Goal: Check status: Check status

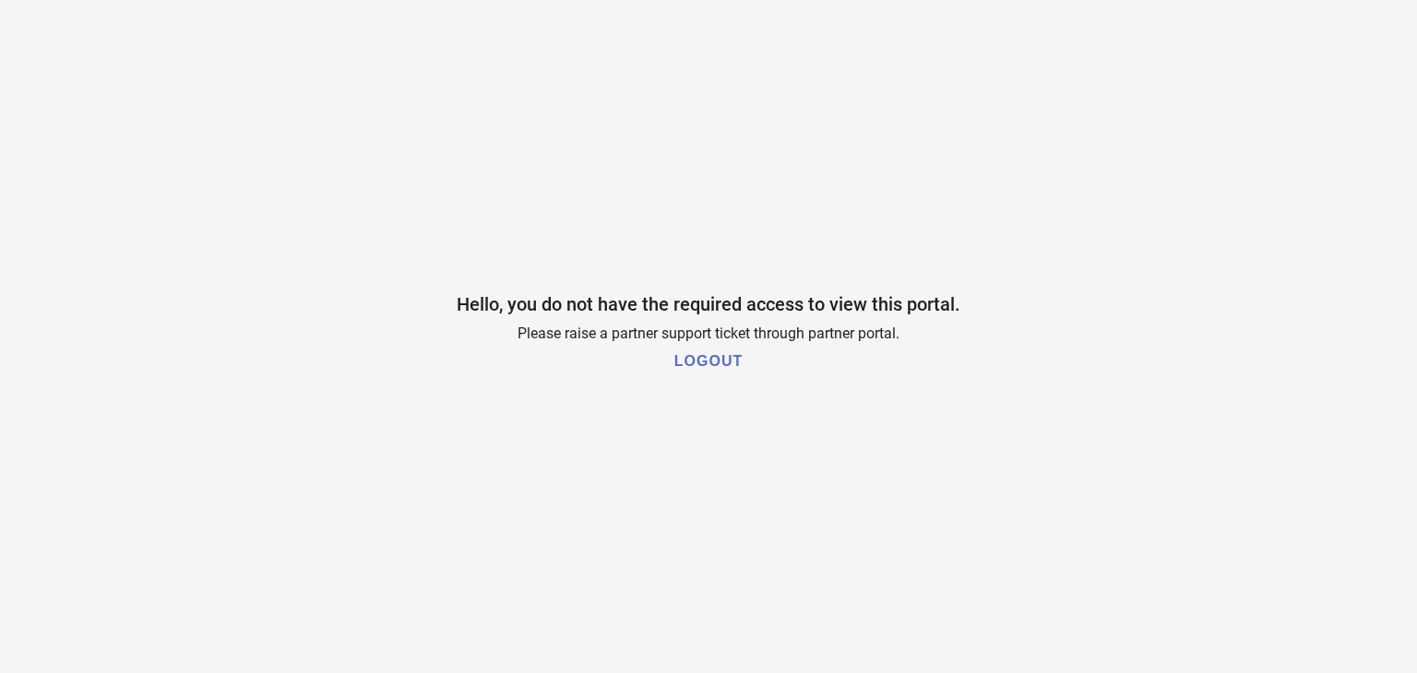
click at [698, 353] on h1 "LOGOUT" at bounding box center [708, 361] width 68 height 17
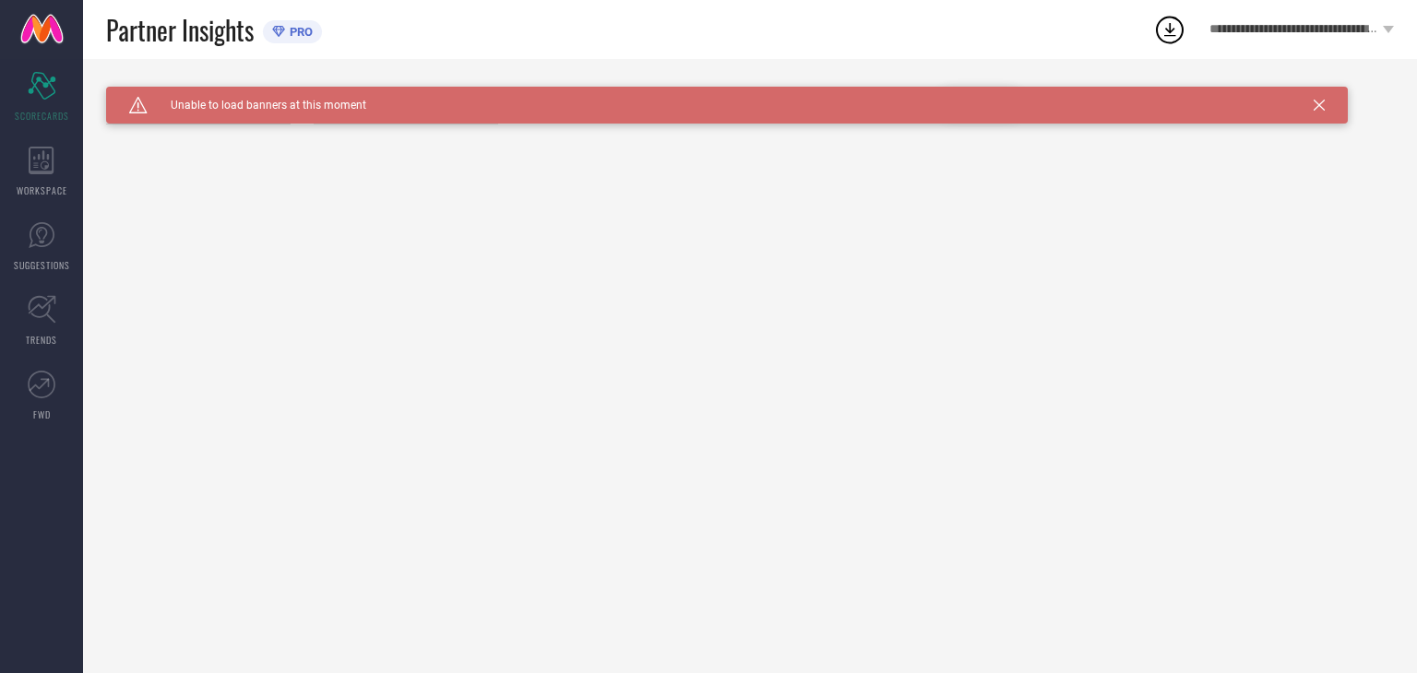
type input "All"
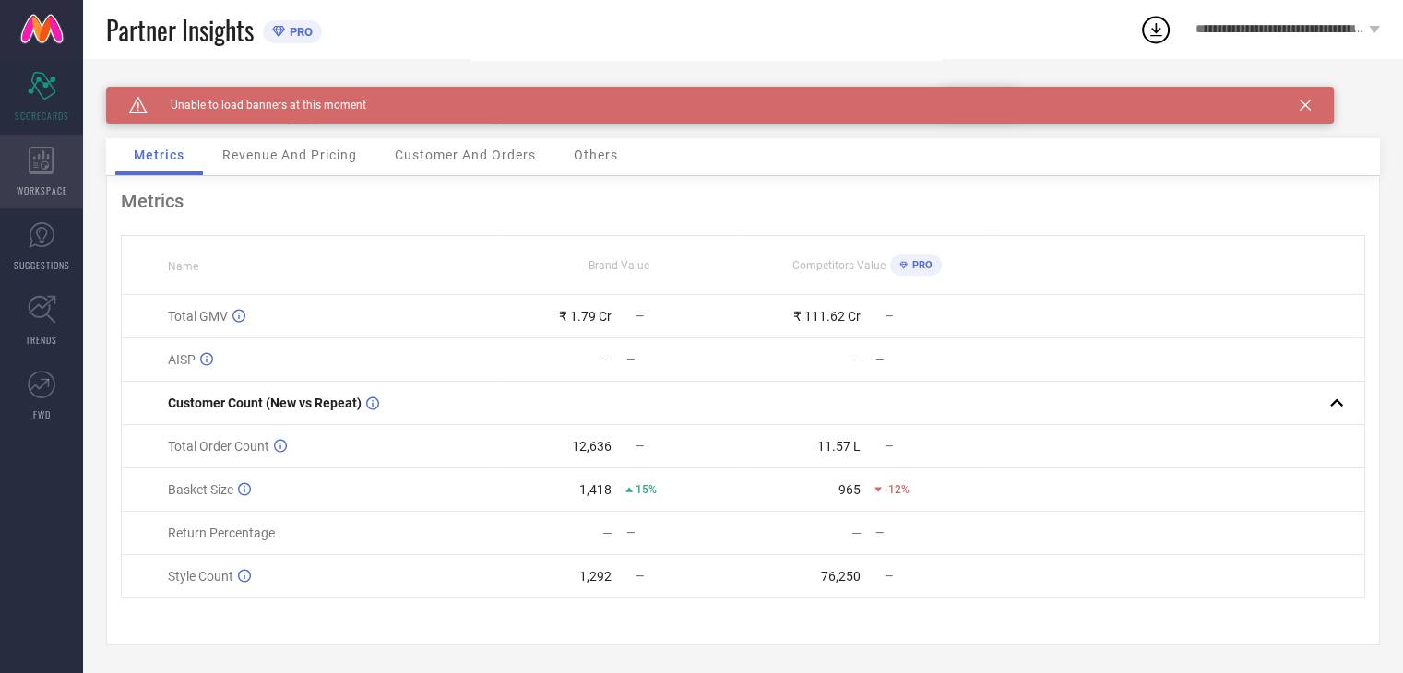
click at [13, 171] on div "WORKSPACE" at bounding box center [41, 172] width 83 height 74
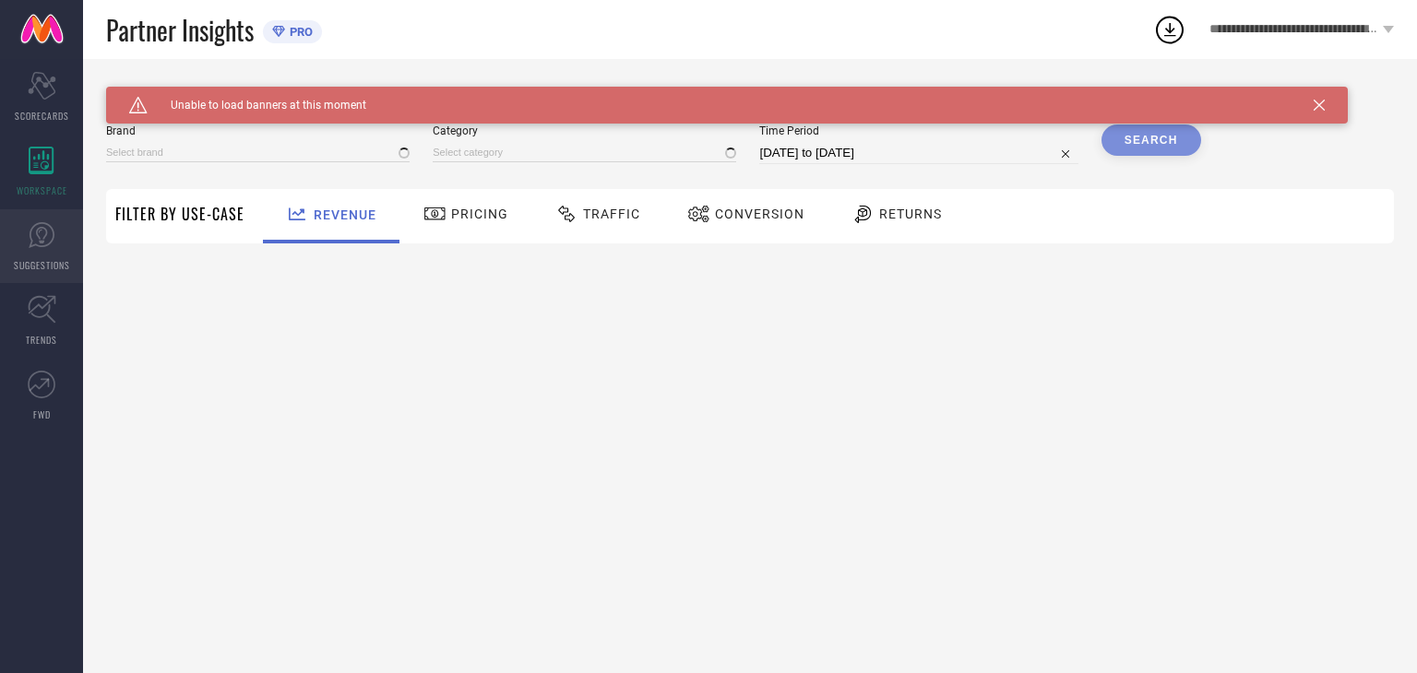
type input "NAYAM BY LAKSHITA"
type input "All"
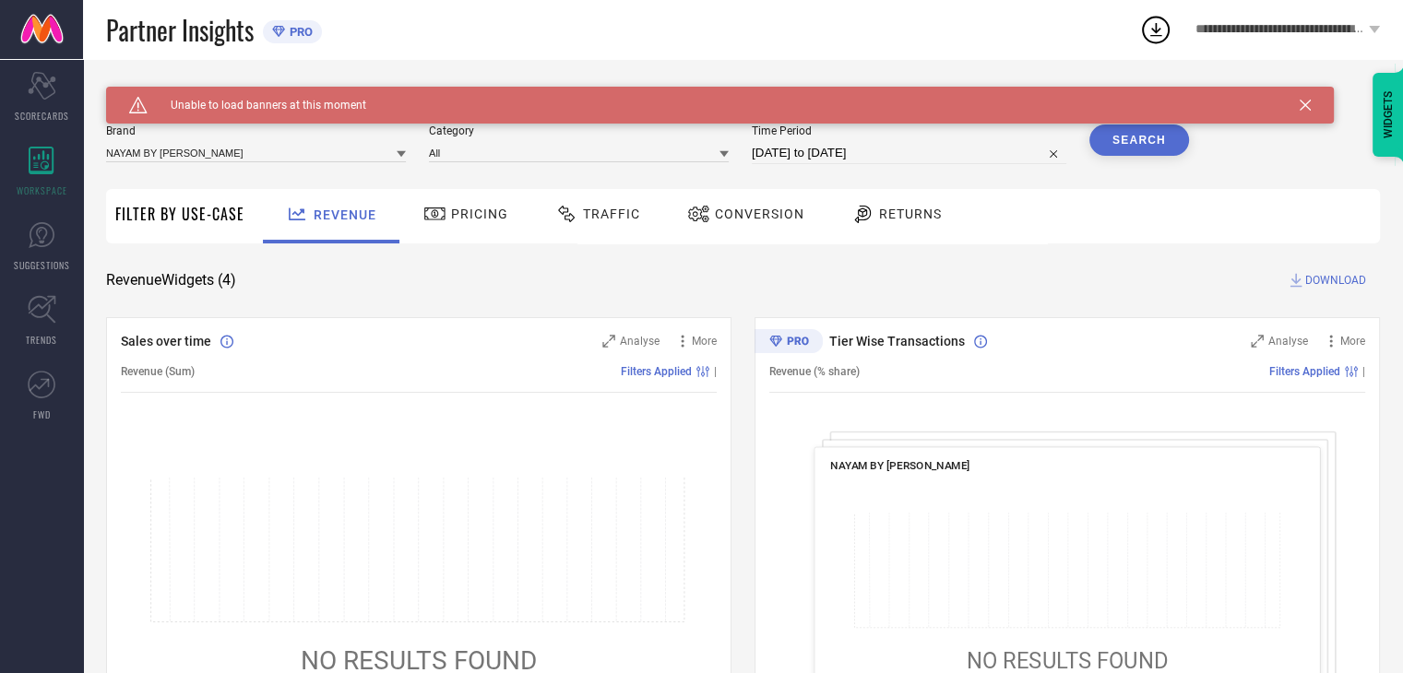
click at [626, 214] on span "Traffic" at bounding box center [611, 214] width 57 height 15
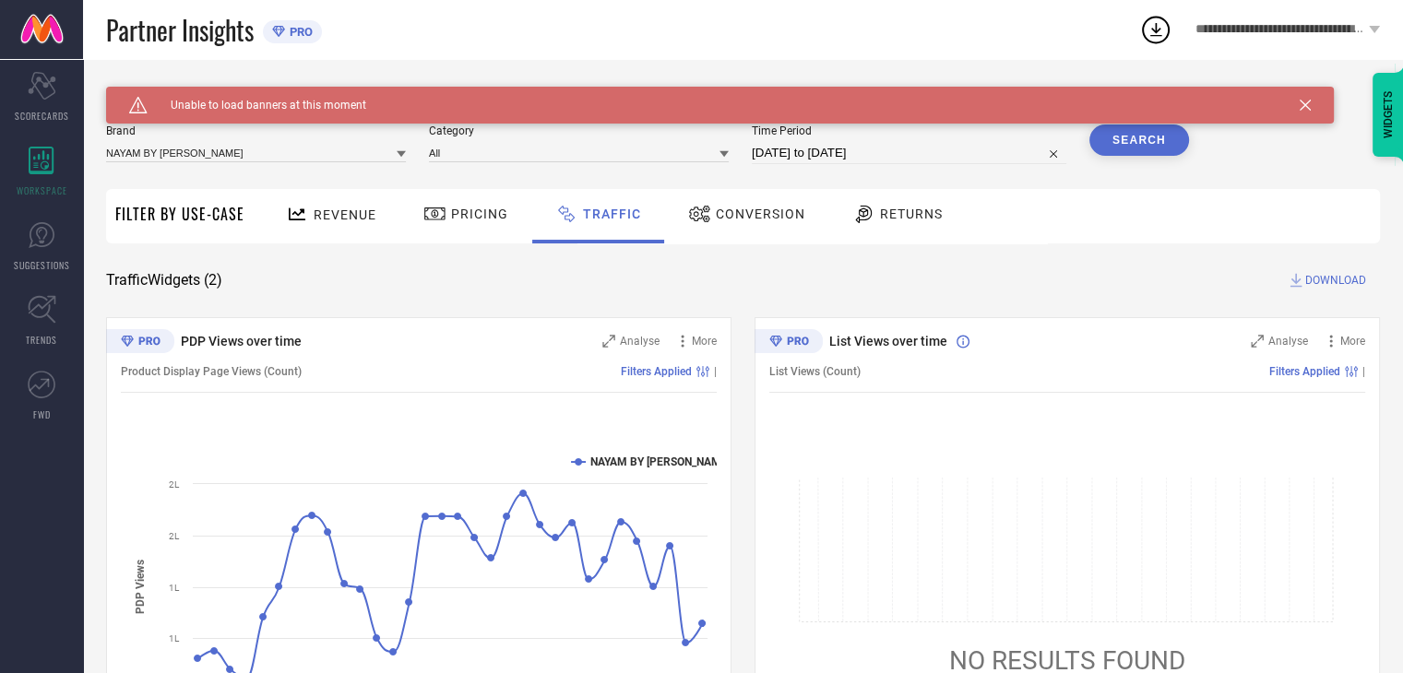
click at [1306, 104] on icon at bounding box center [1305, 105] width 11 height 11
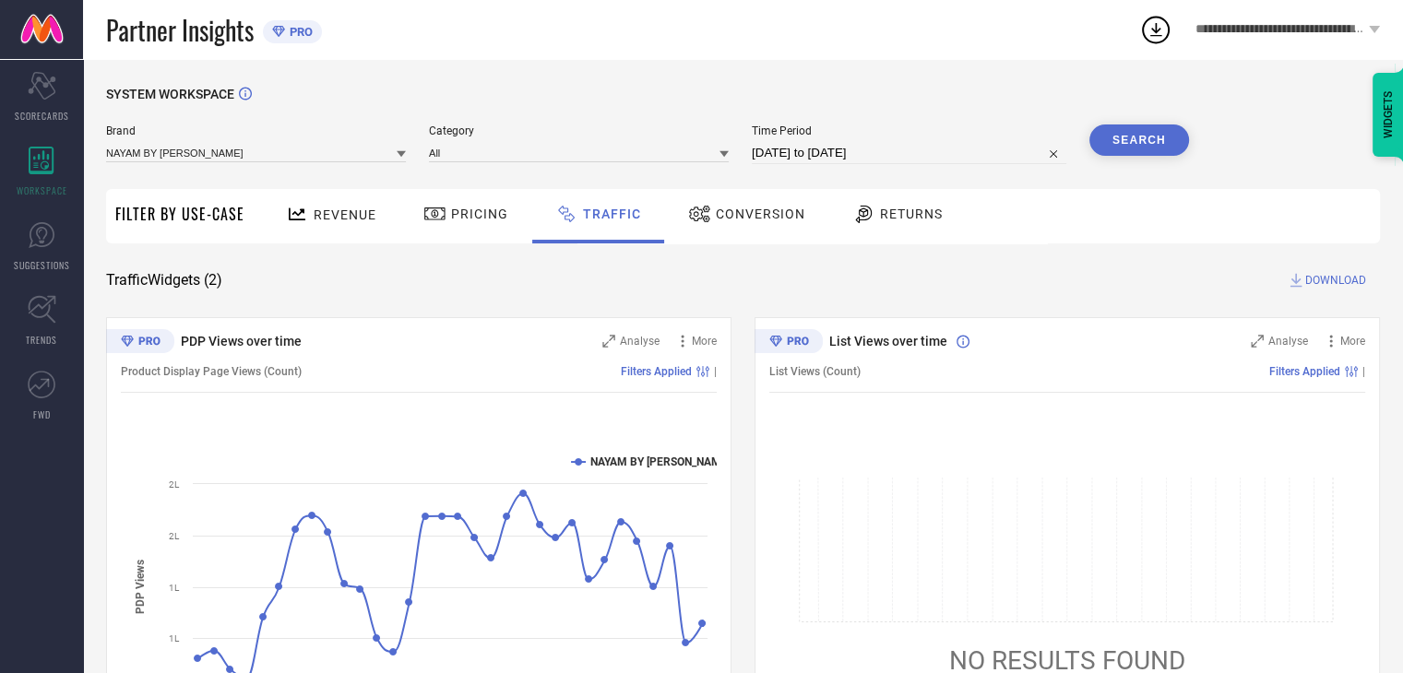
select select "8"
select select "2025"
select select "9"
select select "2025"
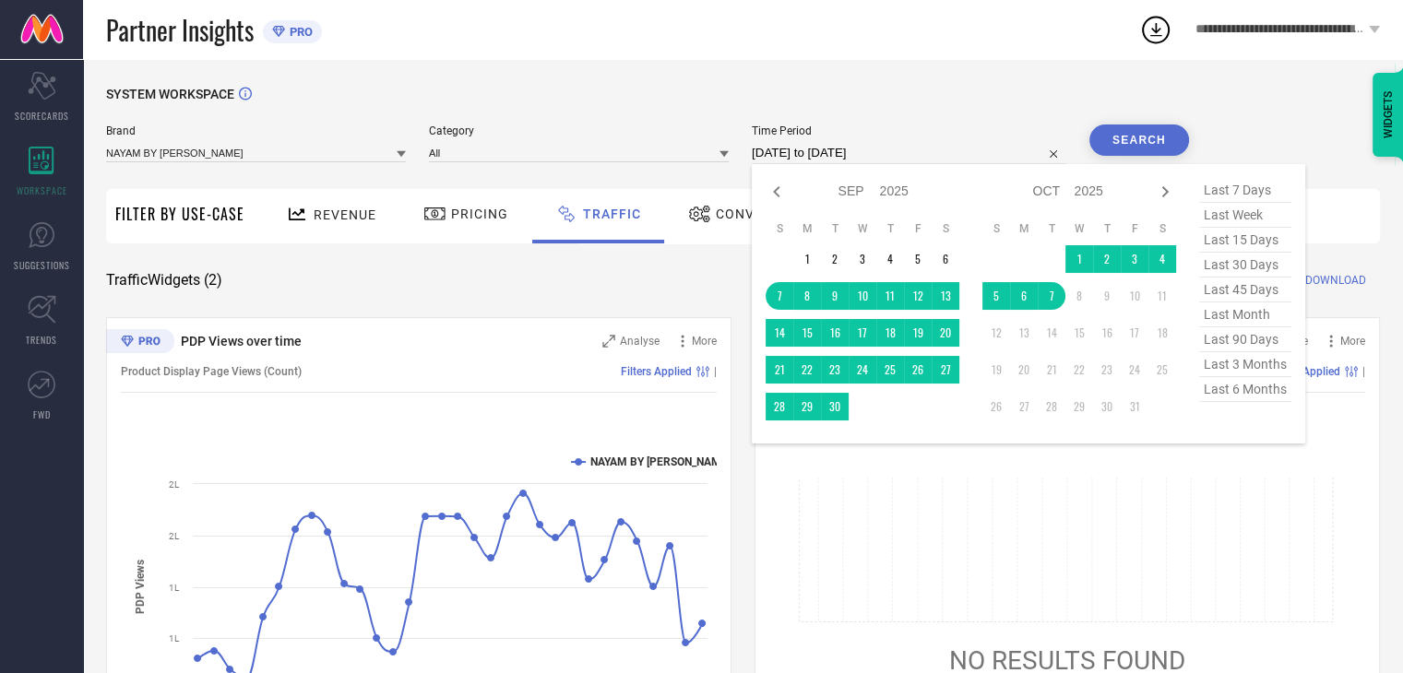
click at [875, 163] on input "07-09-2025 to 07-10-2025" at bounding box center [909, 153] width 315 height 22
click at [1084, 256] on td "1" at bounding box center [1079, 259] width 28 height 28
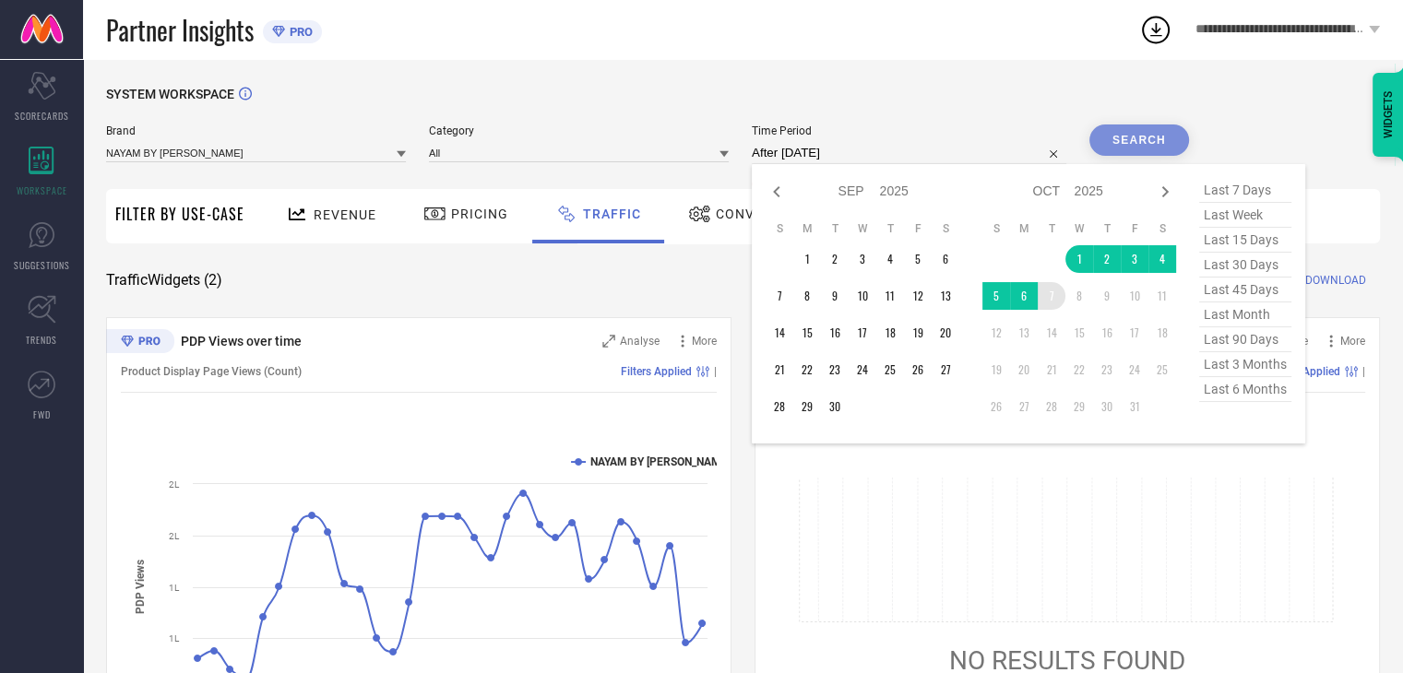
type input "01-10-2025 to 07-10-2025"
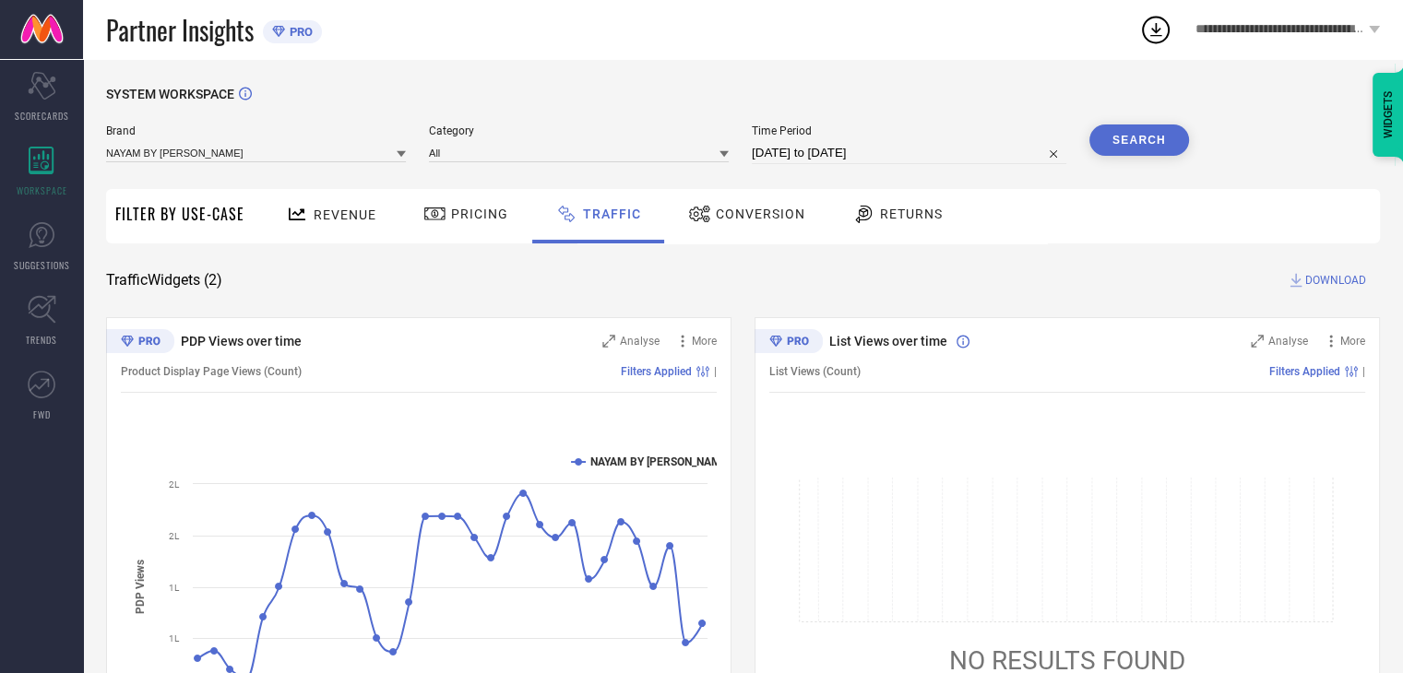
click at [1164, 145] on button "Search" at bounding box center [1139, 140] width 100 height 31
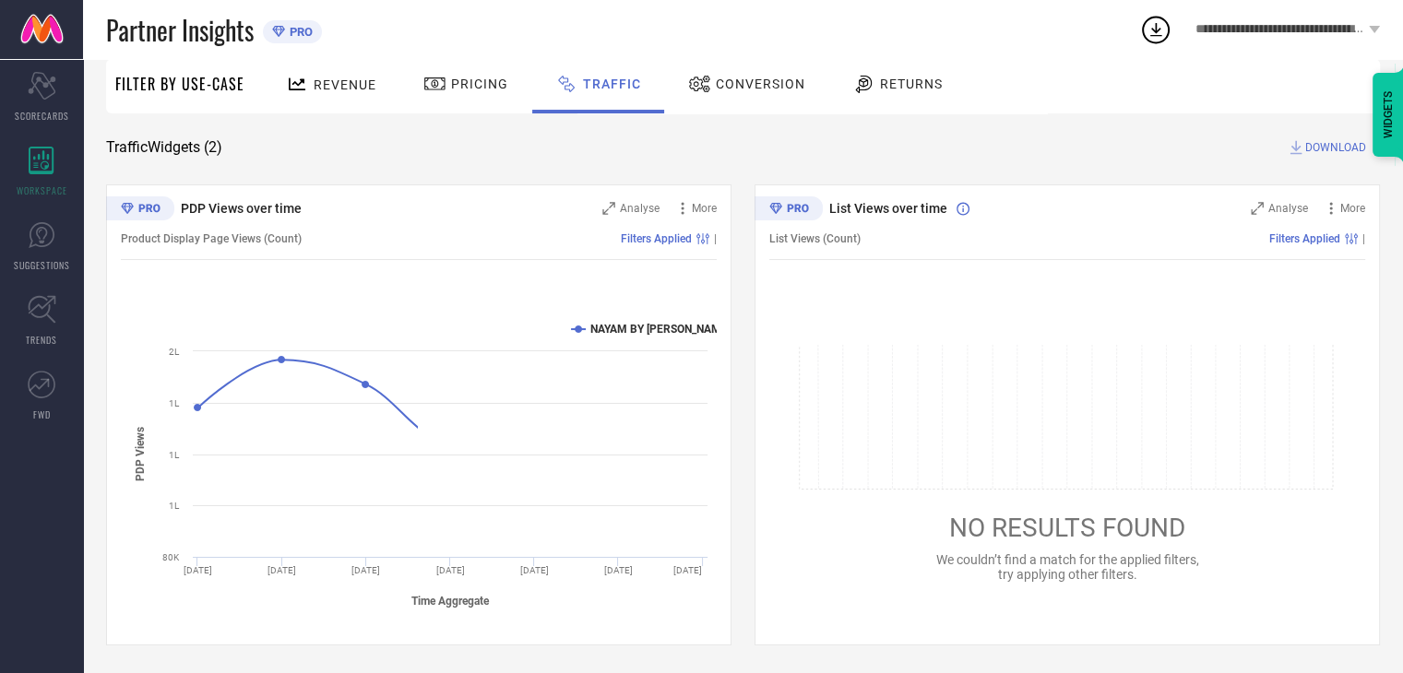
scroll to position [134, 0]
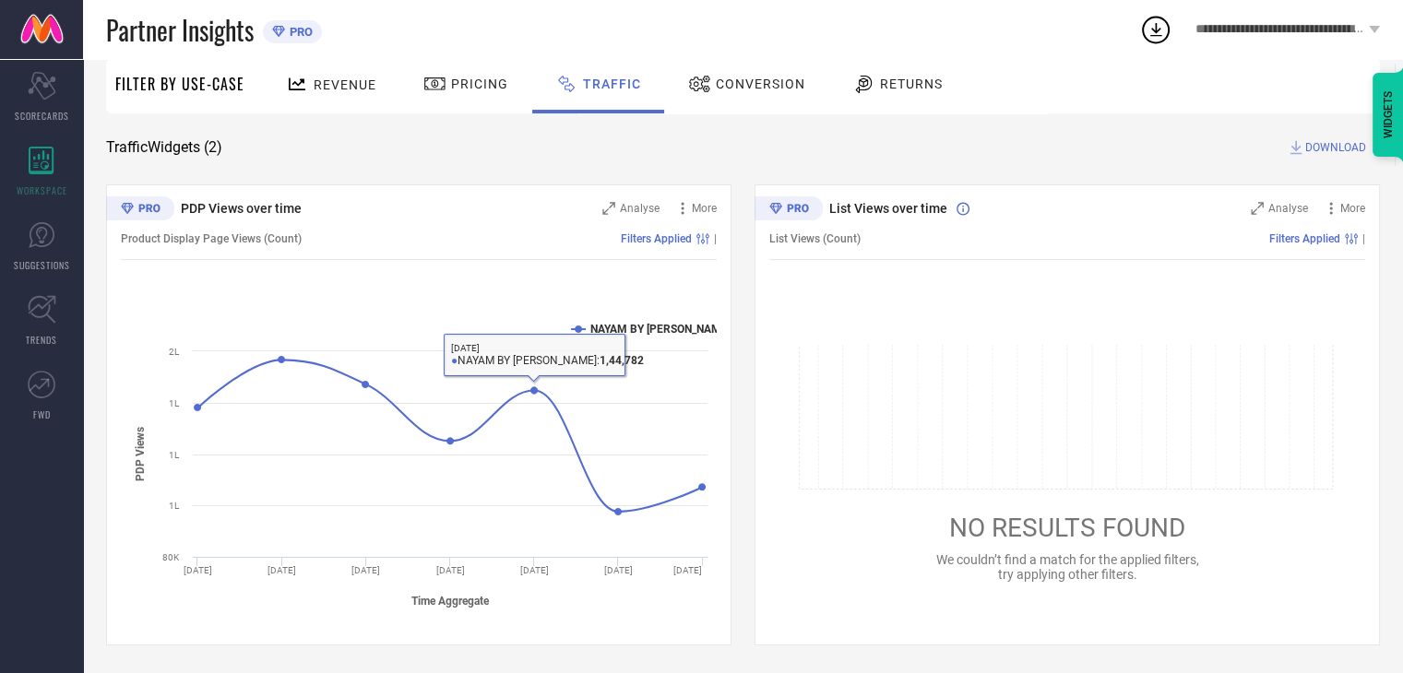
click at [401, 211] on div "PDP Views over time" at bounding box center [366, 208] width 435 height 18
